Goal: Find specific page/section: Find specific page/section

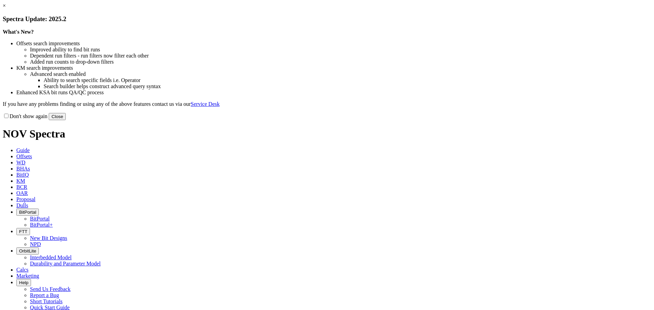
click at [66, 120] on button "Close" at bounding box center [57, 116] width 17 height 7
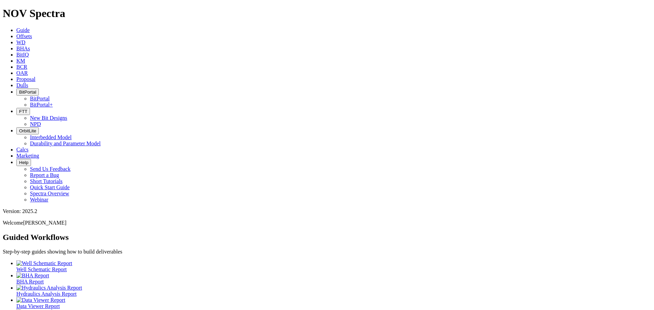
click at [16, 40] on icon at bounding box center [16, 43] width 0 height 6
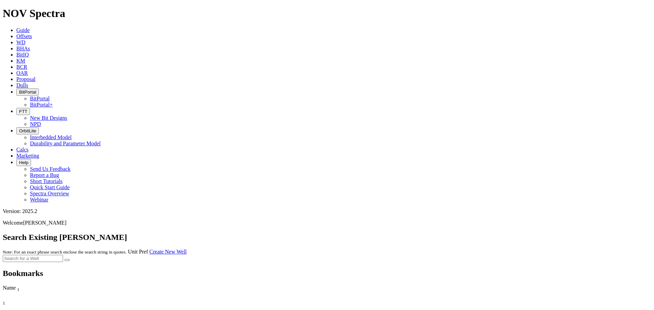
click at [63, 255] on input "text" at bounding box center [33, 258] width 60 height 7
type input "MCC HZ UNIT 1109LH"
click at [70, 259] on button "submit" at bounding box center [66, 260] width 5 height 2
